Goal: Check status: Check status

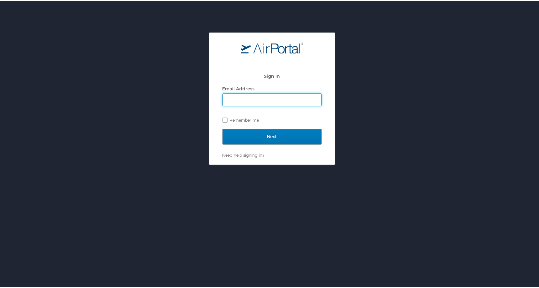
click at [246, 97] on input "Email Address" at bounding box center [272, 99] width 98 height 12
type input "joyce.gates@cbtravel.com"
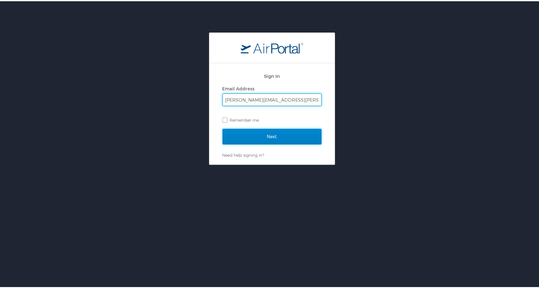
click at [263, 133] on input "Next" at bounding box center [271, 136] width 99 height 16
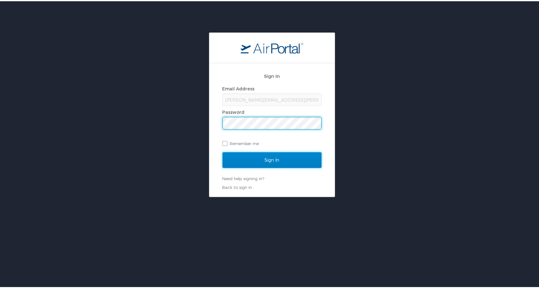
click at [261, 158] on input "Sign In" at bounding box center [271, 159] width 99 height 16
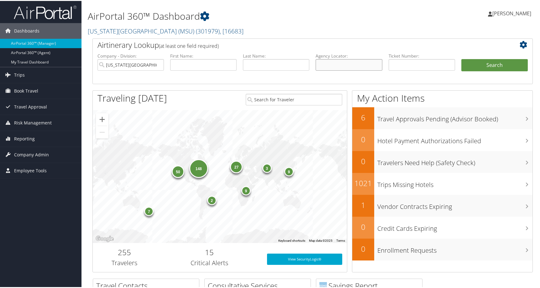
click at [355, 70] on input "text" at bounding box center [348, 64] width 66 height 12
paste input "9W94V3"
type input "9W94V3"
click at [156, 70] on input "Michigan State University (MSU)" at bounding box center [130, 64] width 66 height 12
click at [502, 71] on button "Search" at bounding box center [494, 64] width 66 height 13
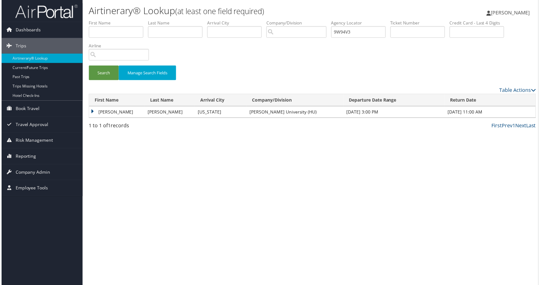
click at [148, 118] on td "AVILES" at bounding box center [169, 112] width 50 height 11
click at [108, 118] on td "GERALD" at bounding box center [116, 112] width 56 height 11
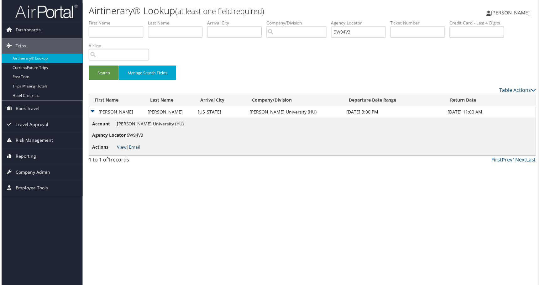
click at [126, 151] on link "View" at bounding box center [121, 148] width 10 height 6
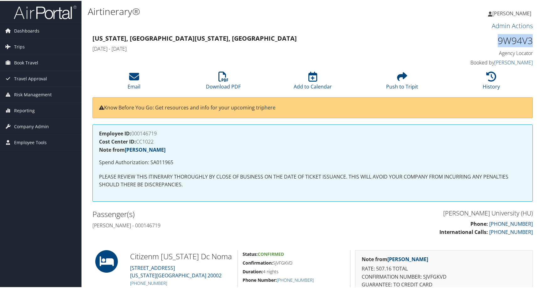
drag, startPoint x: 475, startPoint y: 59, endPoint x: 563, endPoint y: 54, distance: 87.2
click at [539, 54] on html "Menu Dashboards ► AirPortal 360™ (Manager) AirPortal 360™ (Agent) My Travel Das…" at bounding box center [271, 144] width 543 height 288
copy h1 "9W94V3"
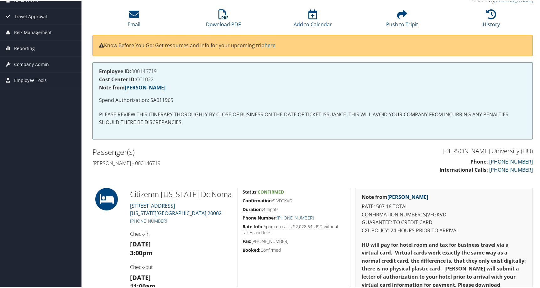
scroll to position [157, 0]
